Goal: Ask a question

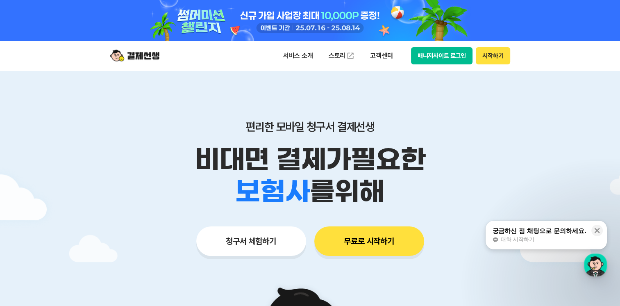
click at [464, 57] on button "매니저사이트 로그인" at bounding box center [442, 55] width 62 height 17
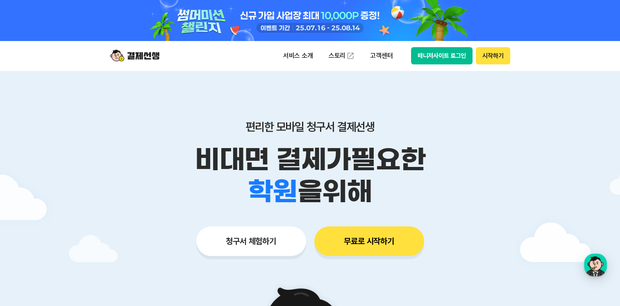
click at [381, 239] on button "무료로 시작하기" at bounding box center [370, 241] width 110 height 30
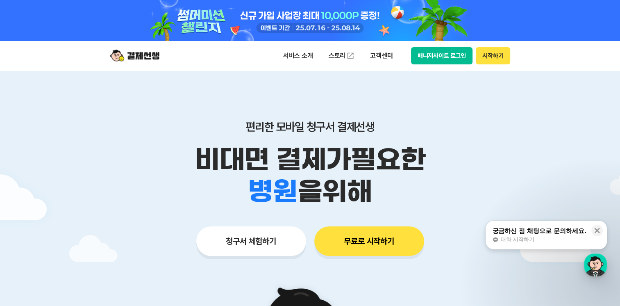
click at [529, 237] on span "대화 시작하기" at bounding box center [518, 239] width 34 height 7
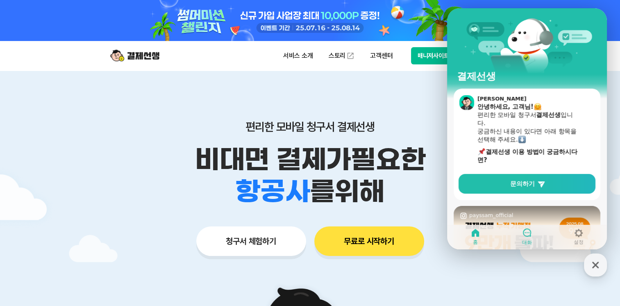
click at [525, 242] on span "대화" at bounding box center [527, 242] width 10 height 7
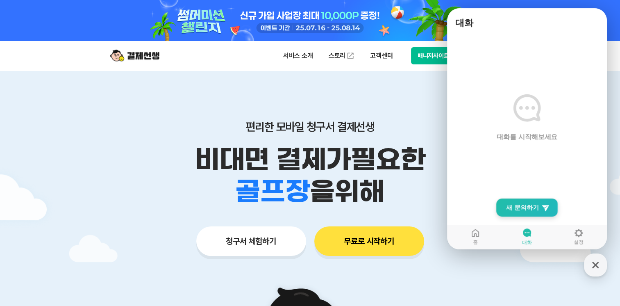
click at [517, 203] on link "New Chat Button 새 문의하기" at bounding box center [528, 207] width 62 height 18
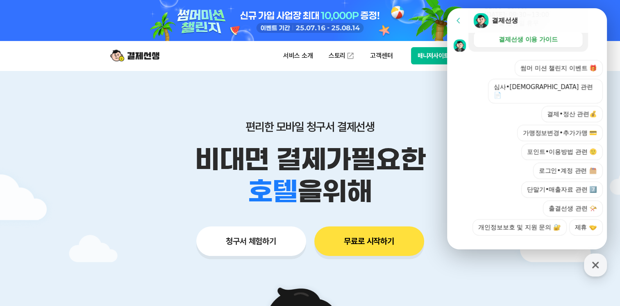
scroll to position [261, 0]
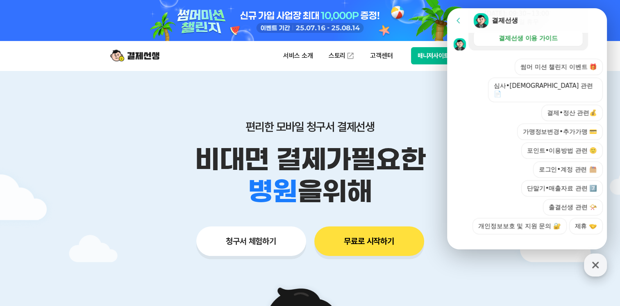
click at [597, 257] on div "button" at bounding box center [595, 264] width 23 height 23
